Goal: Transaction & Acquisition: Purchase product/service

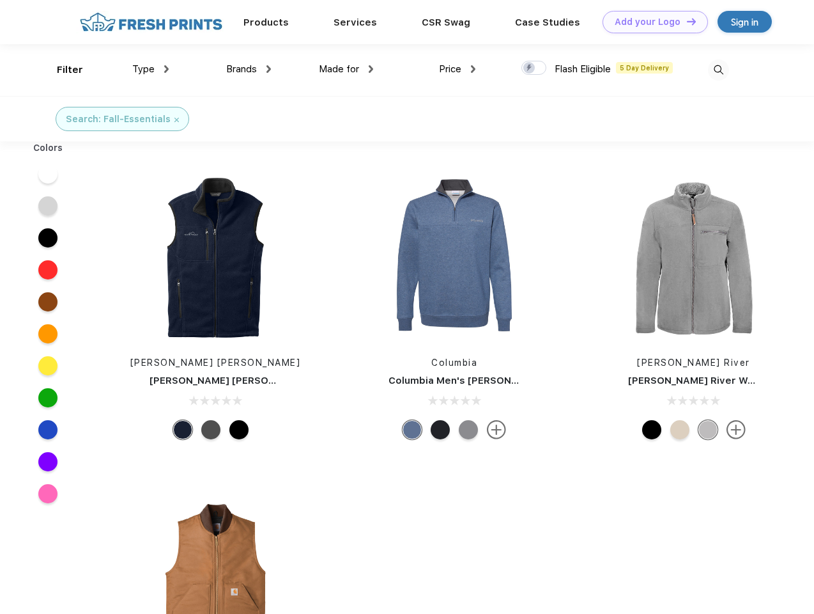
click at [651, 22] on link "Add your Logo Design Tool" at bounding box center [655, 22] width 105 height 22
click at [0, 0] on div "Design Tool" at bounding box center [0, 0] width 0 height 0
click at [686, 21] on link "Add your Logo Design Tool" at bounding box center [655, 22] width 105 height 22
click at [61, 70] on div "Filter" at bounding box center [70, 70] width 26 height 15
click at [151, 69] on span "Type" at bounding box center [143, 69] width 22 height 12
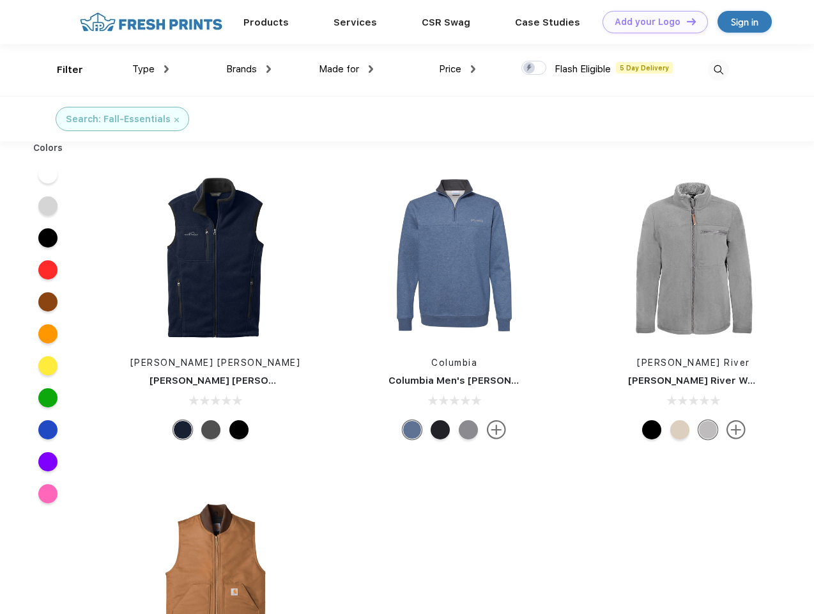
click at [249, 69] on span "Brands" at bounding box center [241, 69] width 31 height 12
click at [347, 69] on span "Made for" at bounding box center [339, 69] width 40 height 12
click at [458, 69] on span "Price" at bounding box center [450, 69] width 22 height 12
click at [534, 68] on div at bounding box center [534, 68] width 25 height 14
click at [530, 68] on input "checkbox" at bounding box center [526, 64] width 8 height 8
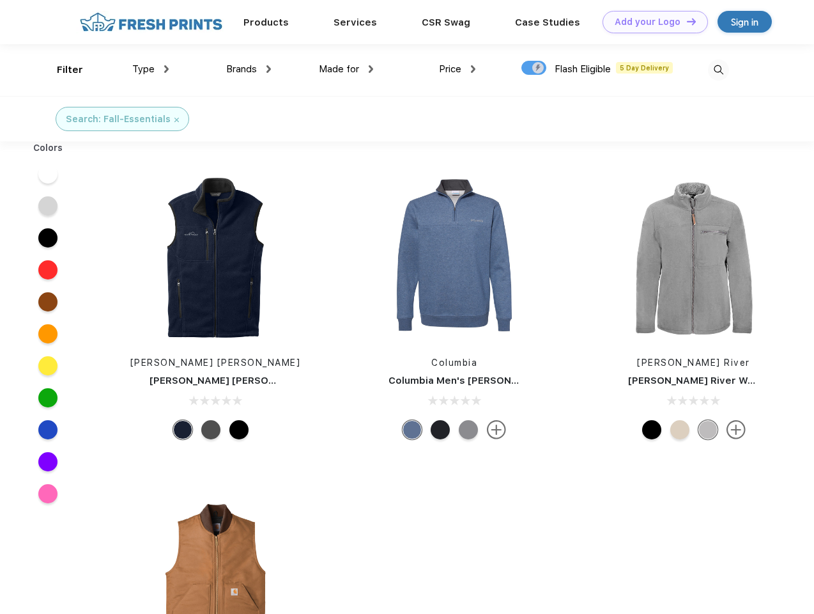
click at [719, 70] on img at bounding box center [718, 69] width 21 height 21
